Goal: Check status: Check status

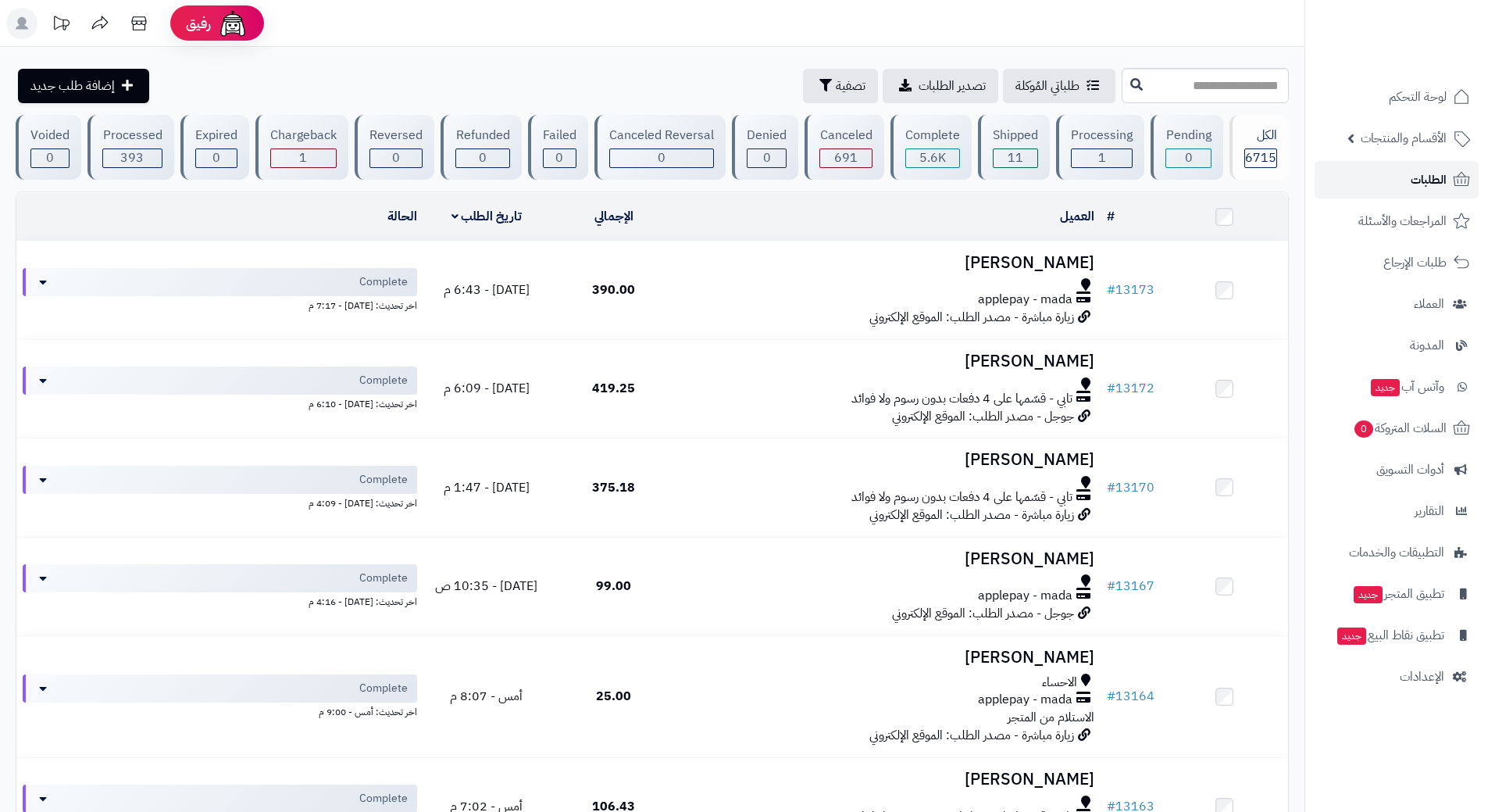
click at [1409, 175] on link "الطلبات" at bounding box center [1397, 179] width 164 height 37
click at [1369, 180] on link "الطلبات" at bounding box center [1397, 179] width 164 height 37
